Goal: Information Seeking & Learning: Find specific fact

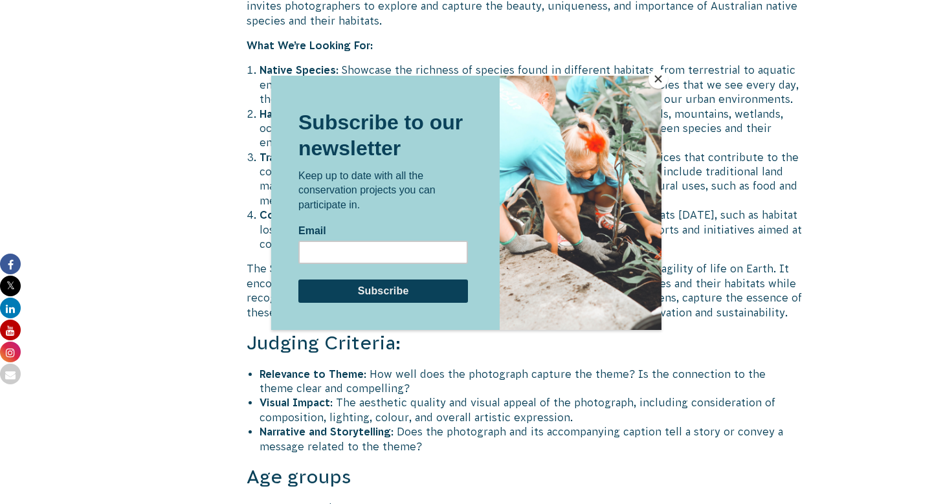
scroll to position [4098, 0]
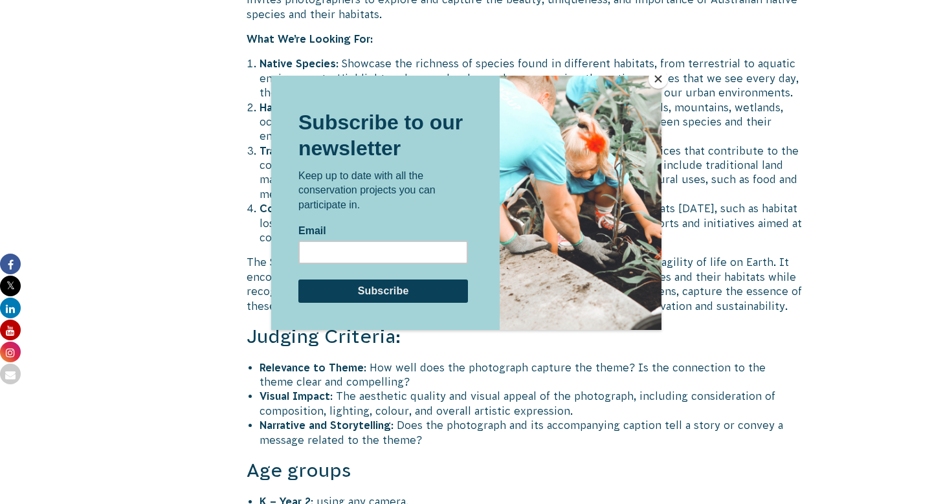
click at [654, 77] on button "Close" at bounding box center [657, 78] width 19 height 19
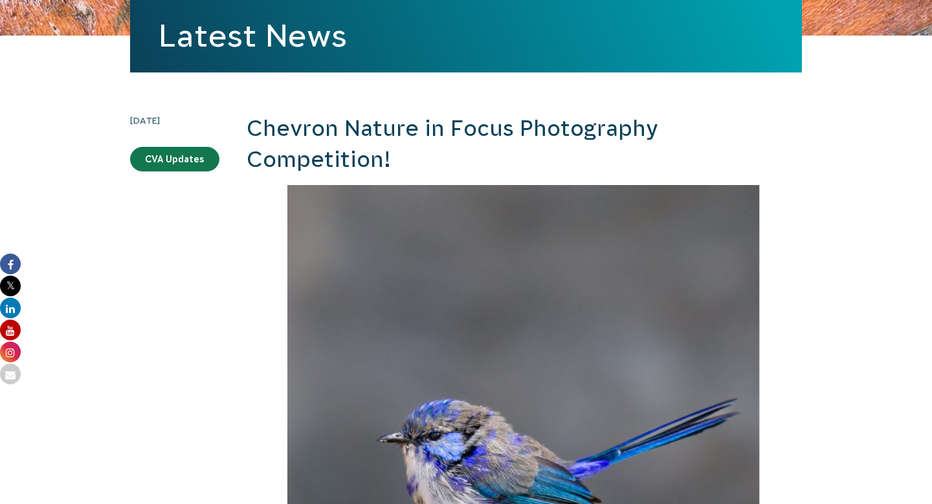
scroll to position [0, 0]
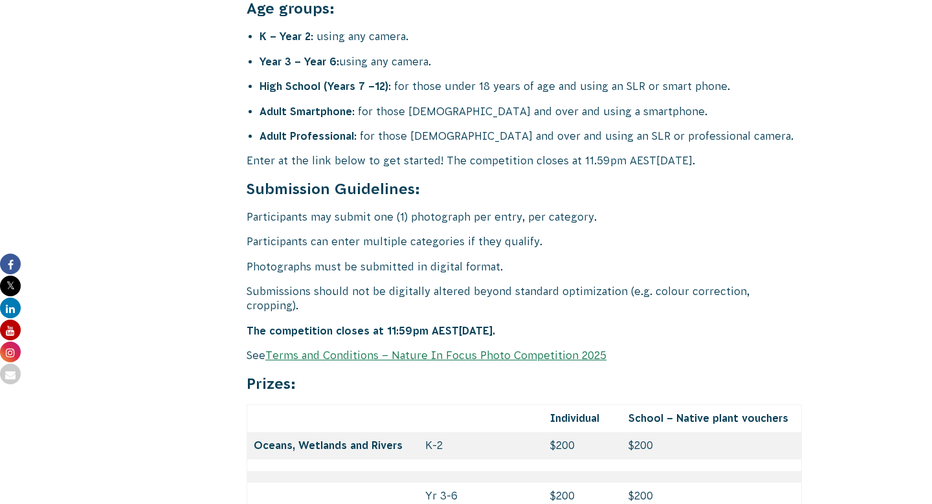
scroll to position [5317, 0]
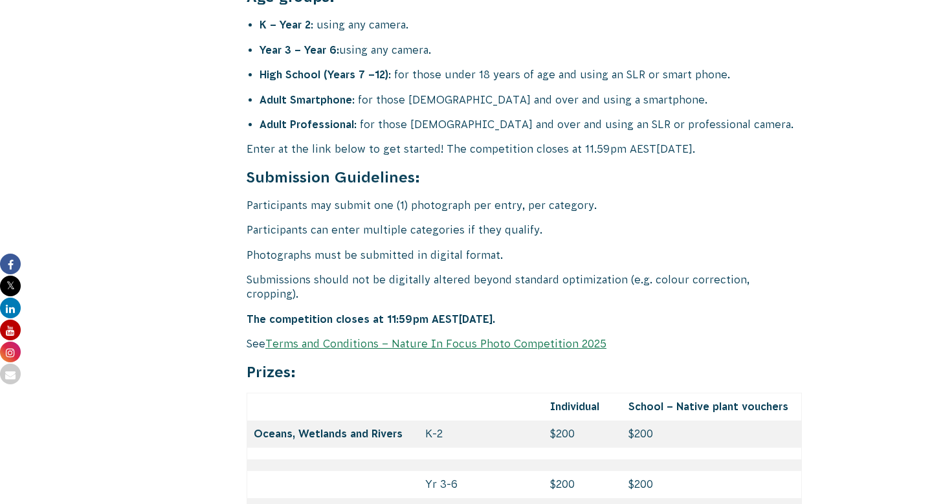
drag, startPoint x: 246, startPoint y: 259, endPoint x: 606, endPoint y: 258, distance: 359.7
click at [606, 312] on p "The competition closes at 11:59pm AEST[DATE]." at bounding box center [523, 319] width 555 height 14
copy strong "The competition closes at 11:59pm AEST[DATE]."
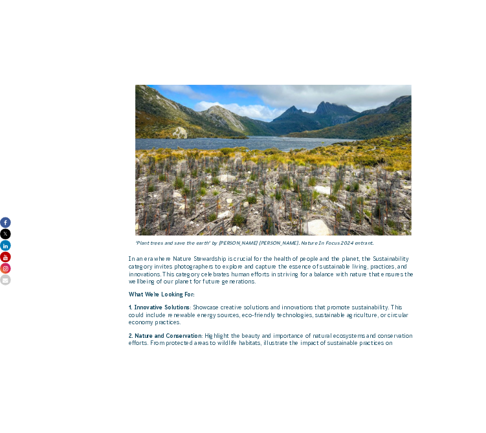
scroll to position [2580, 0]
